Goal: Information Seeking & Learning: Learn about a topic

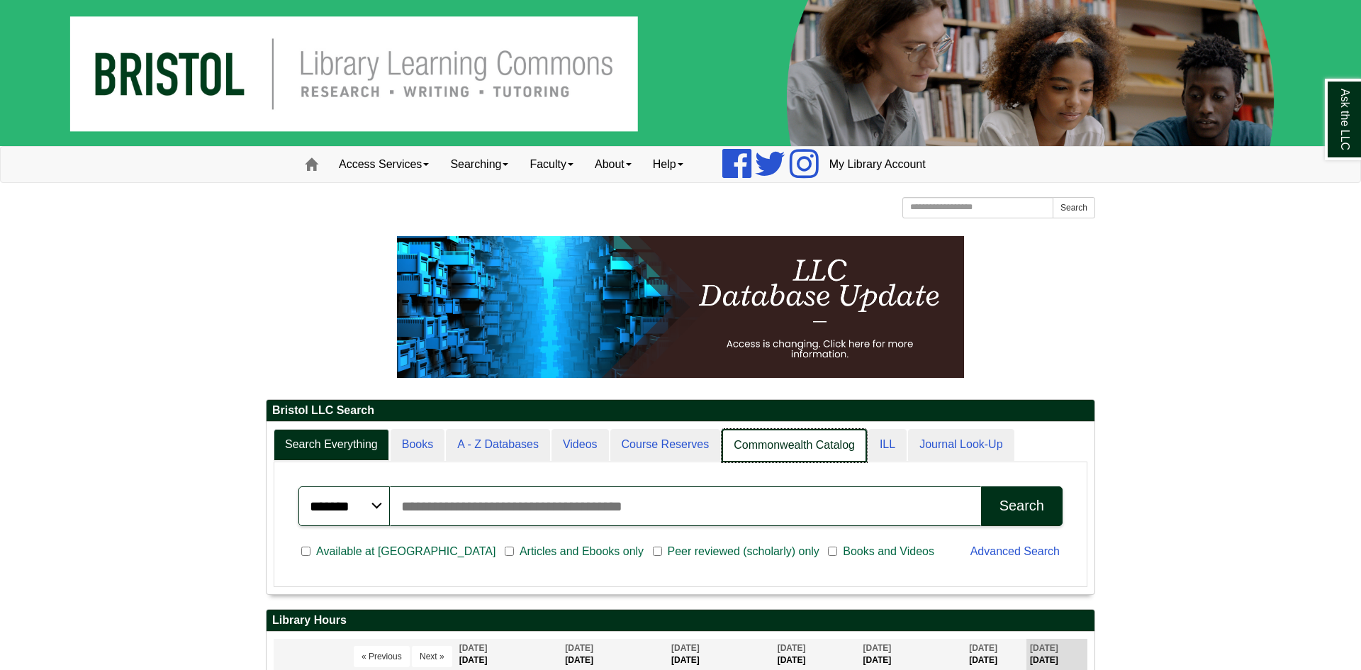
scroll to position [172, 828]
click at [773, 459] on link "Commonwealth Catalog" at bounding box center [794, 445] width 145 height 33
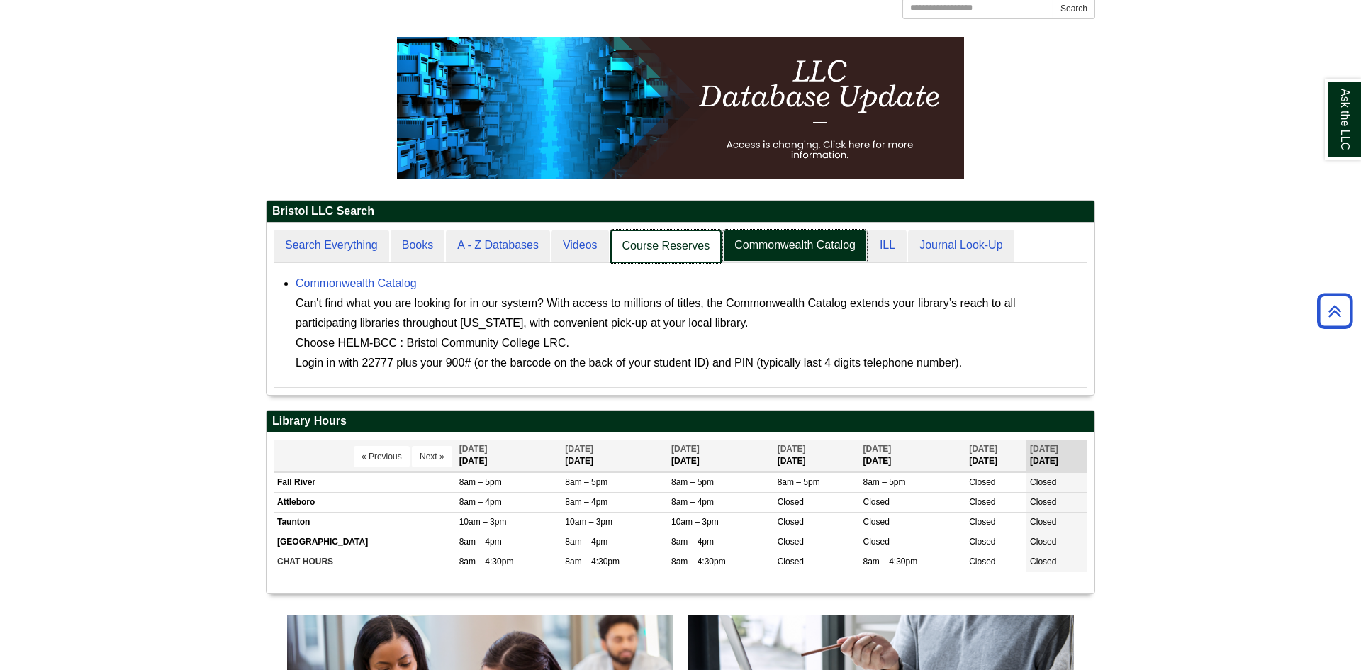
scroll to position [172, 828]
click at [699, 240] on link "Course Reserves" at bounding box center [666, 246] width 112 height 33
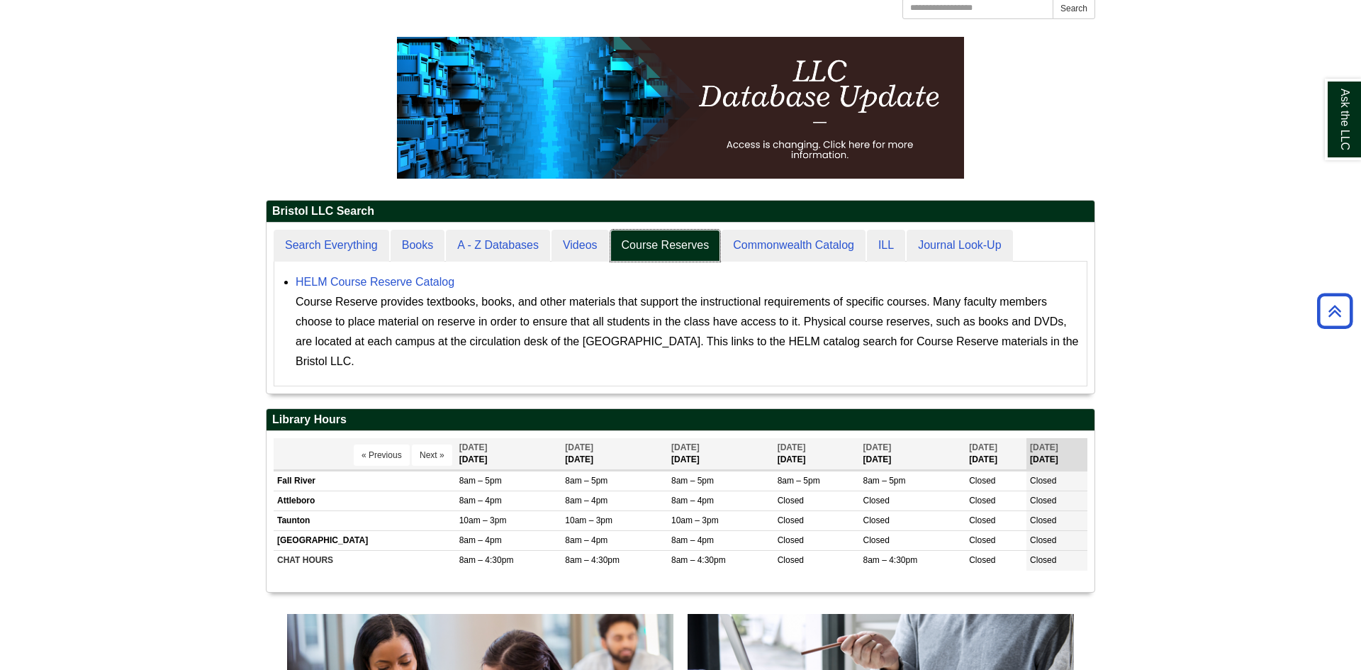
scroll to position [171, 828]
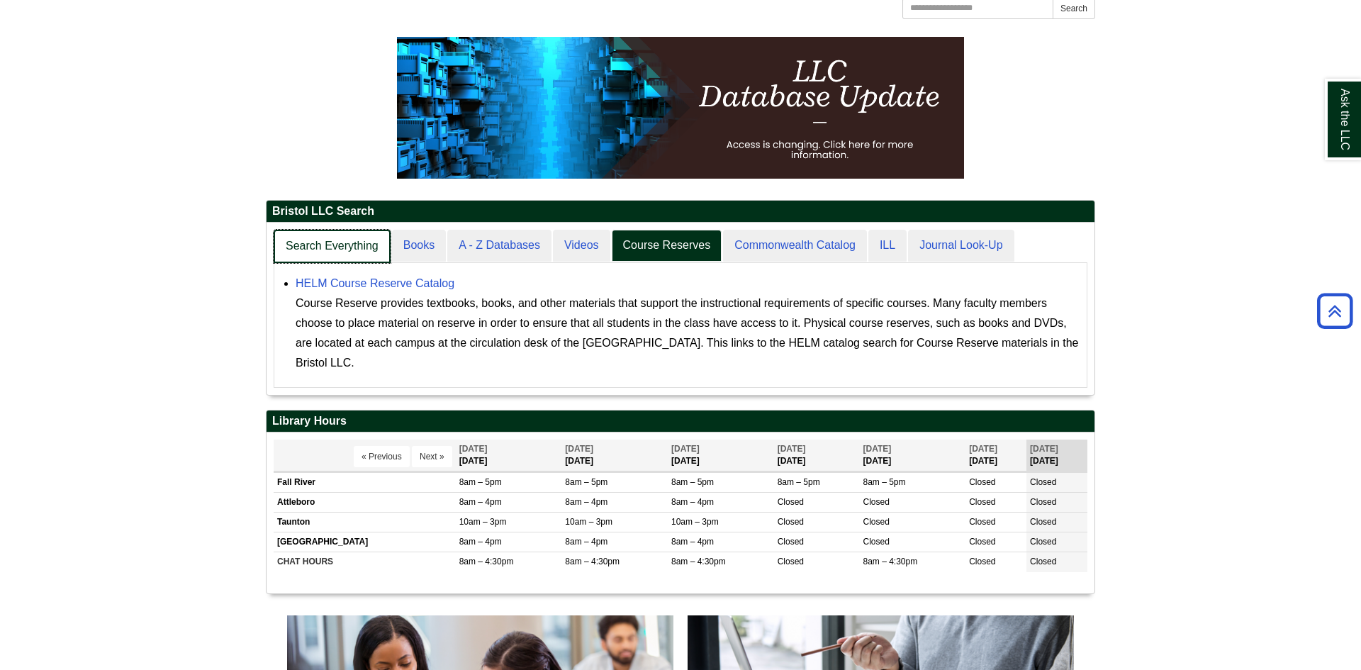
click at [337, 249] on link "Search Everything" at bounding box center [332, 246] width 117 height 33
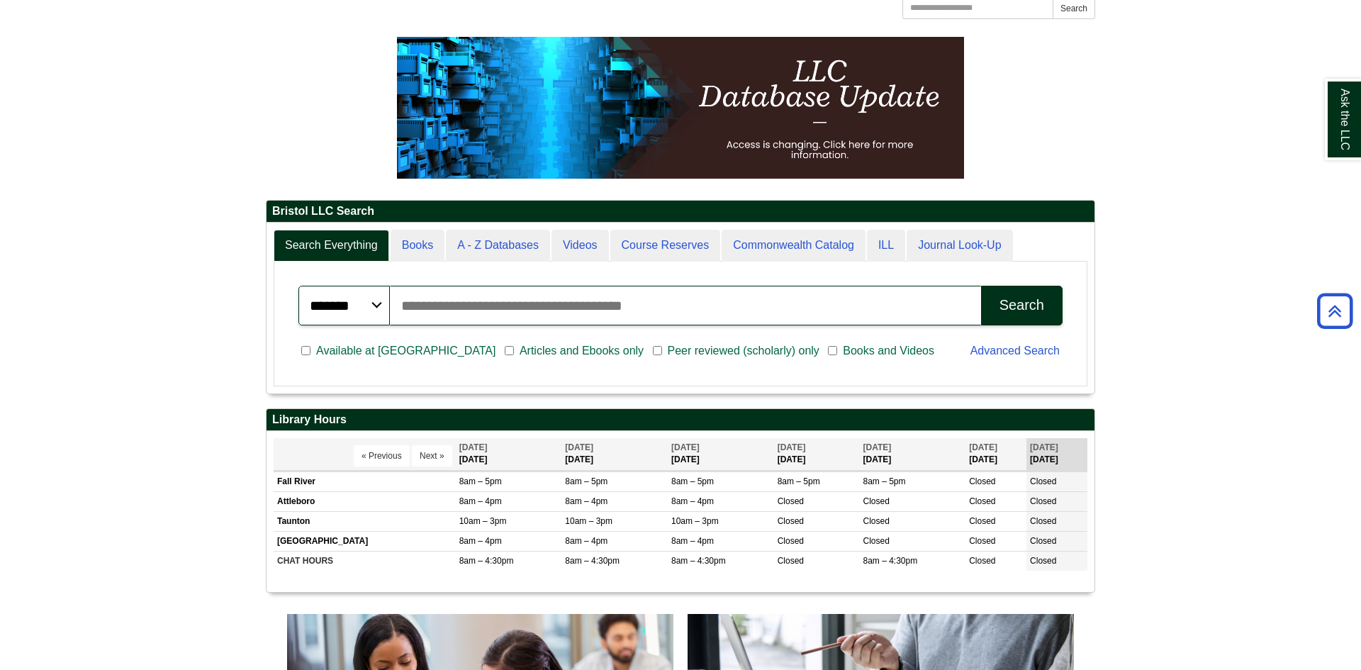
click at [473, 308] on input "Search articles, books, journals & more" at bounding box center [685, 306] width 591 height 40
type input "**********"
click at [1002, 318] on button "Search" at bounding box center [1022, 306] width 82 height 40
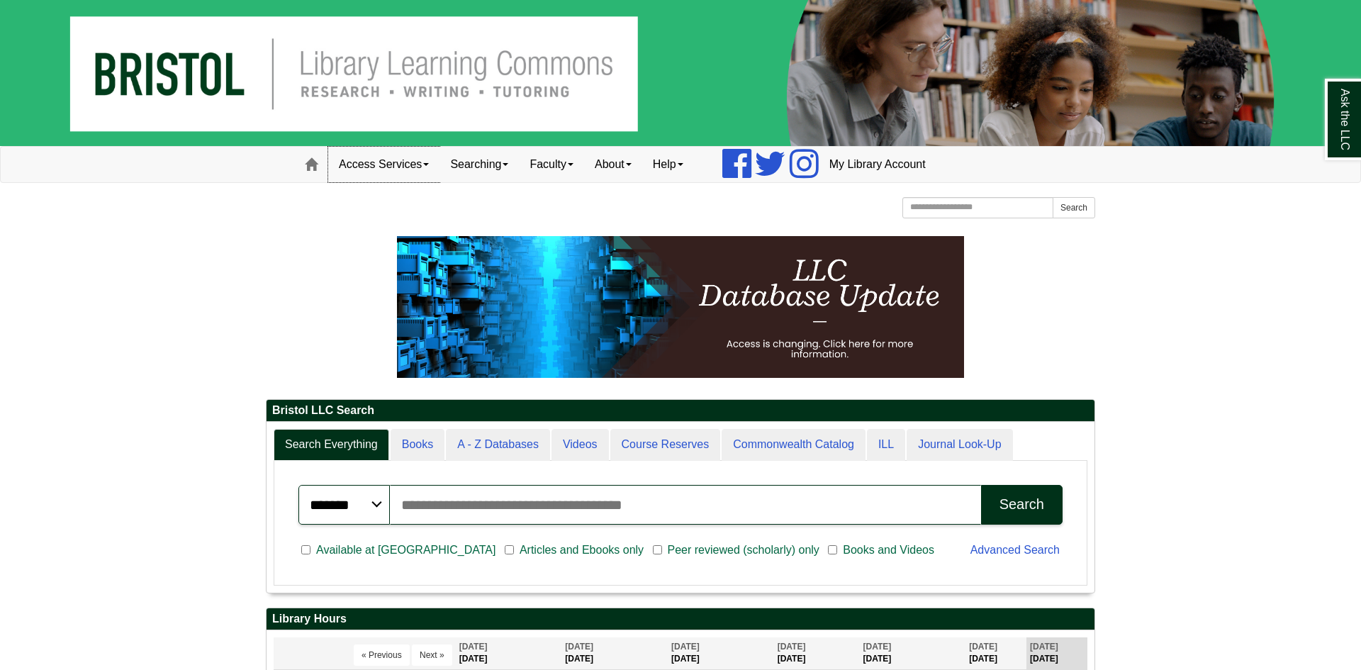
click at [409, 170] on link "Access Services" at bounding box center [383, 164] width 111 height 35
click at [886, 165] on link "My Library Account" at bounding box center [878, 164] width 118 height 35
click at [567, 165] on link "Faculty" at bounding box center [551, 164] width 65 height 35
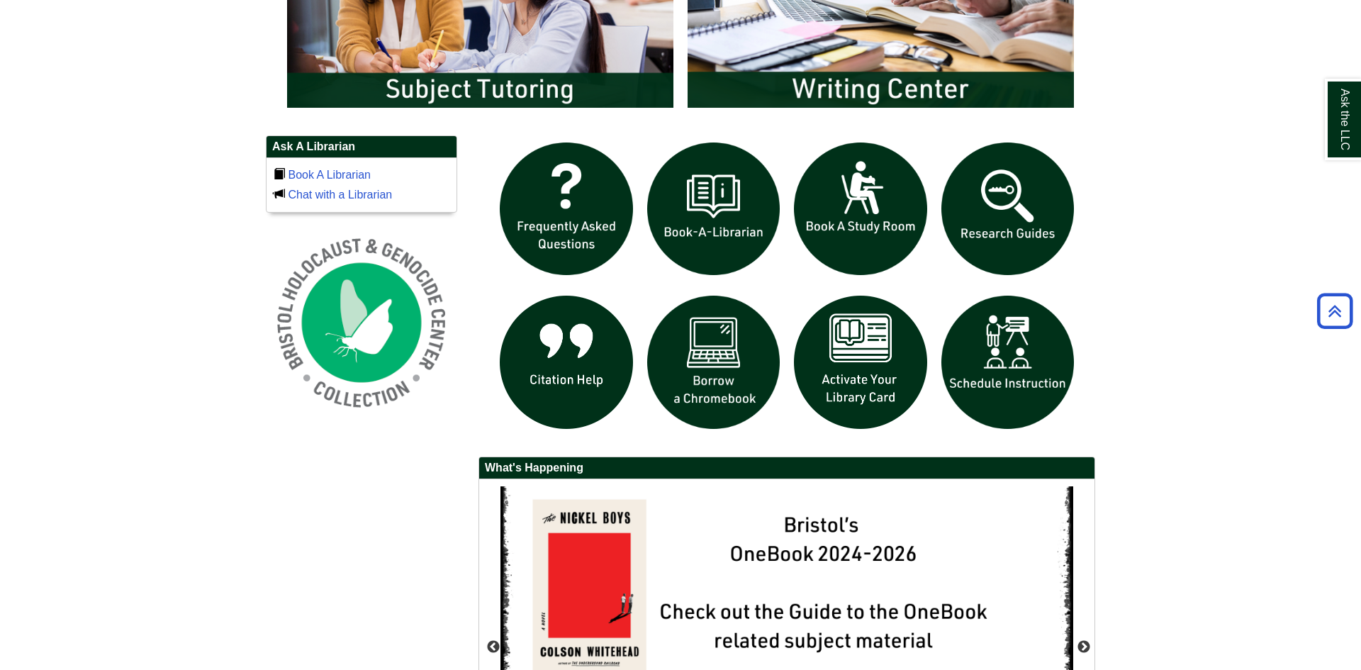
scroll to position [936, 0]
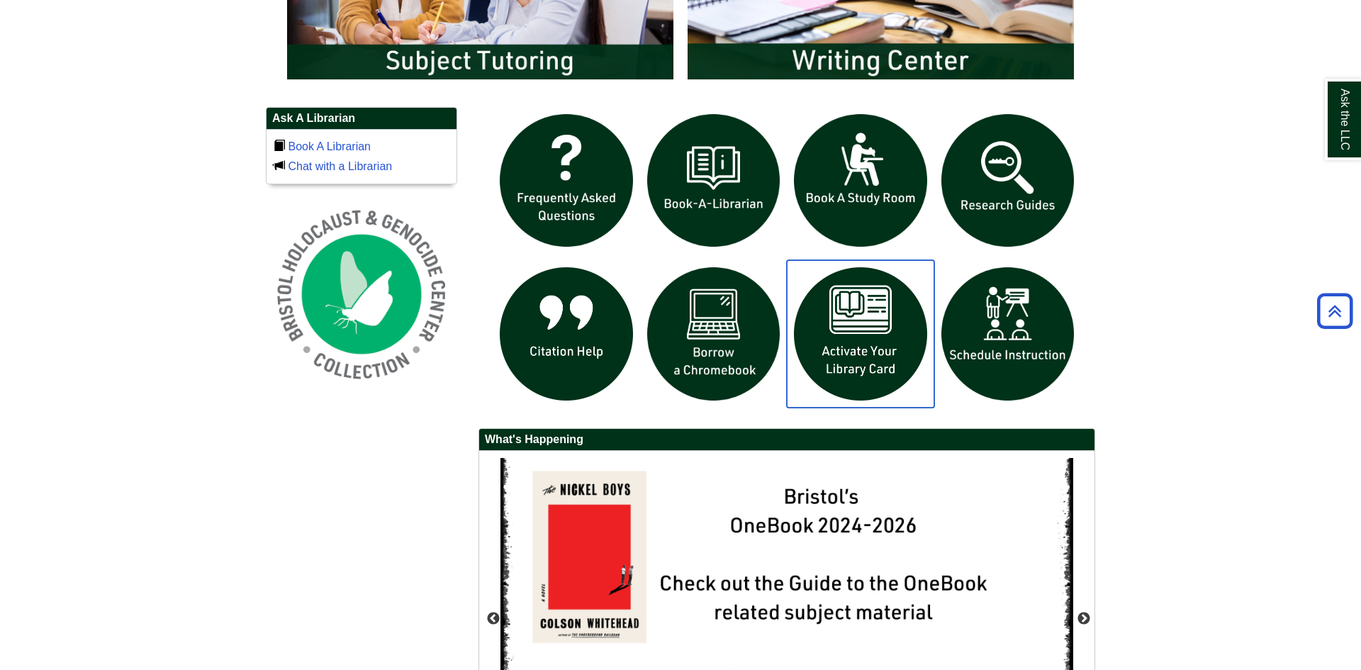
click at [863, 347] on img "slideshow" at bounding box center [860, 333] width 147 height 147
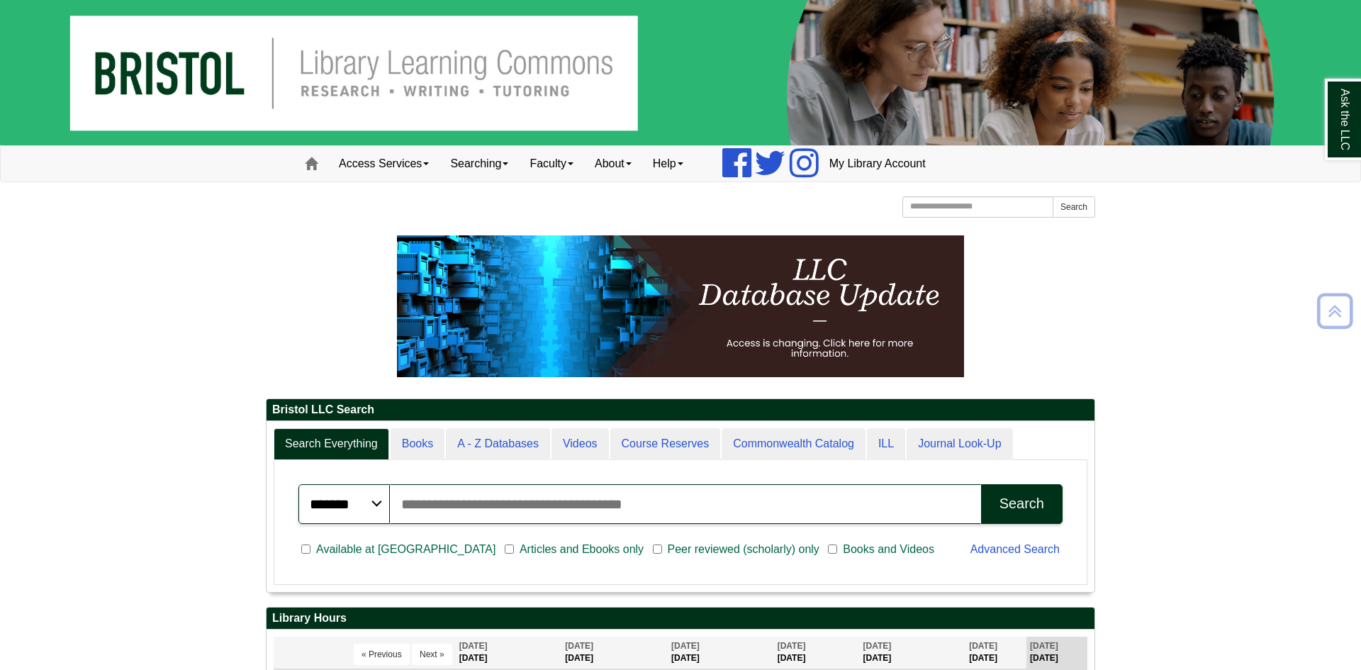
scroll to position [0, 0]
